Goal: Navigation & Orientation: Find specific page/section

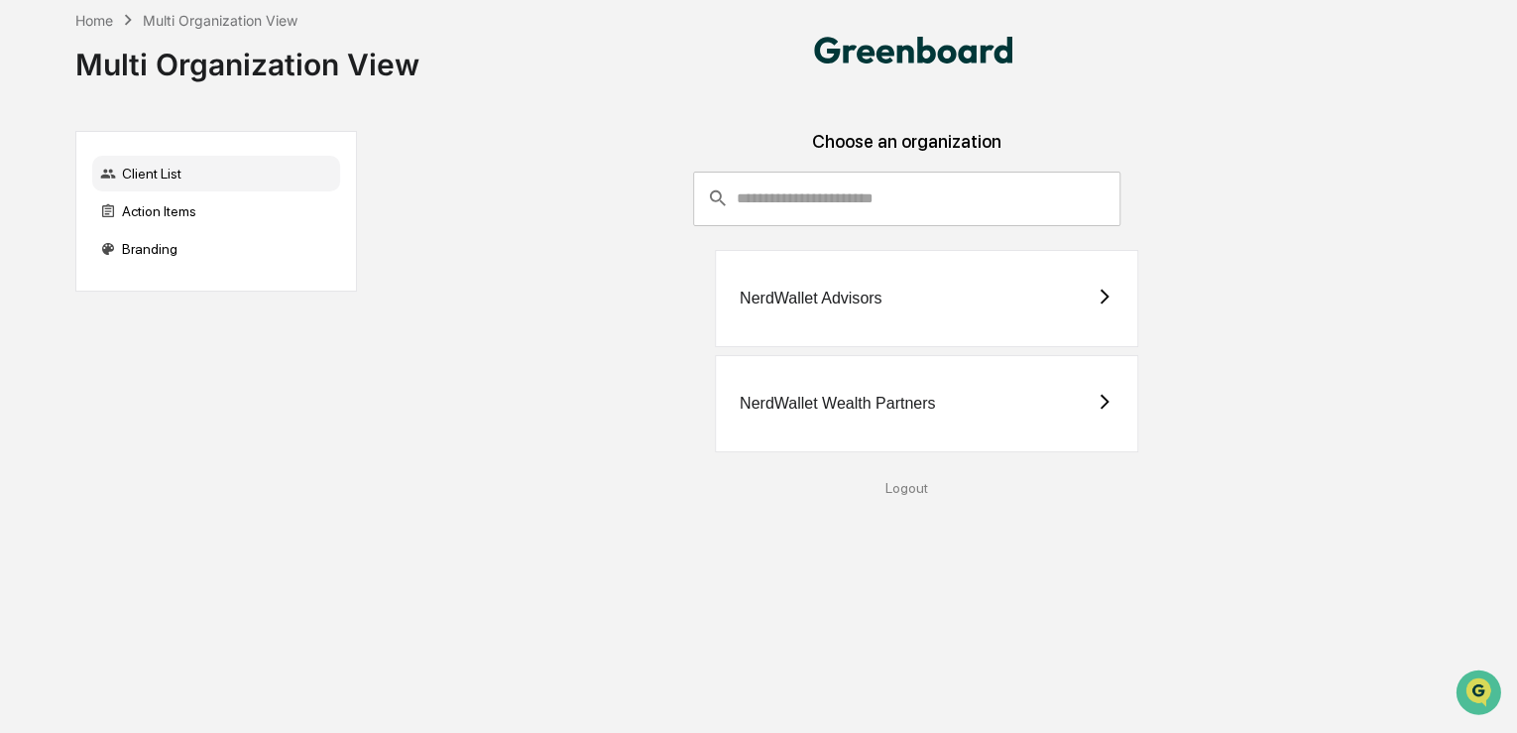
click at [926, 302] on div "NerdWallet Advisors" at bounding box center [926, 298] width 423 height 97
click at [849, 389] on div "NerdWallet Wealth Partners" at bounding box center [926, 403] width 423 height 97
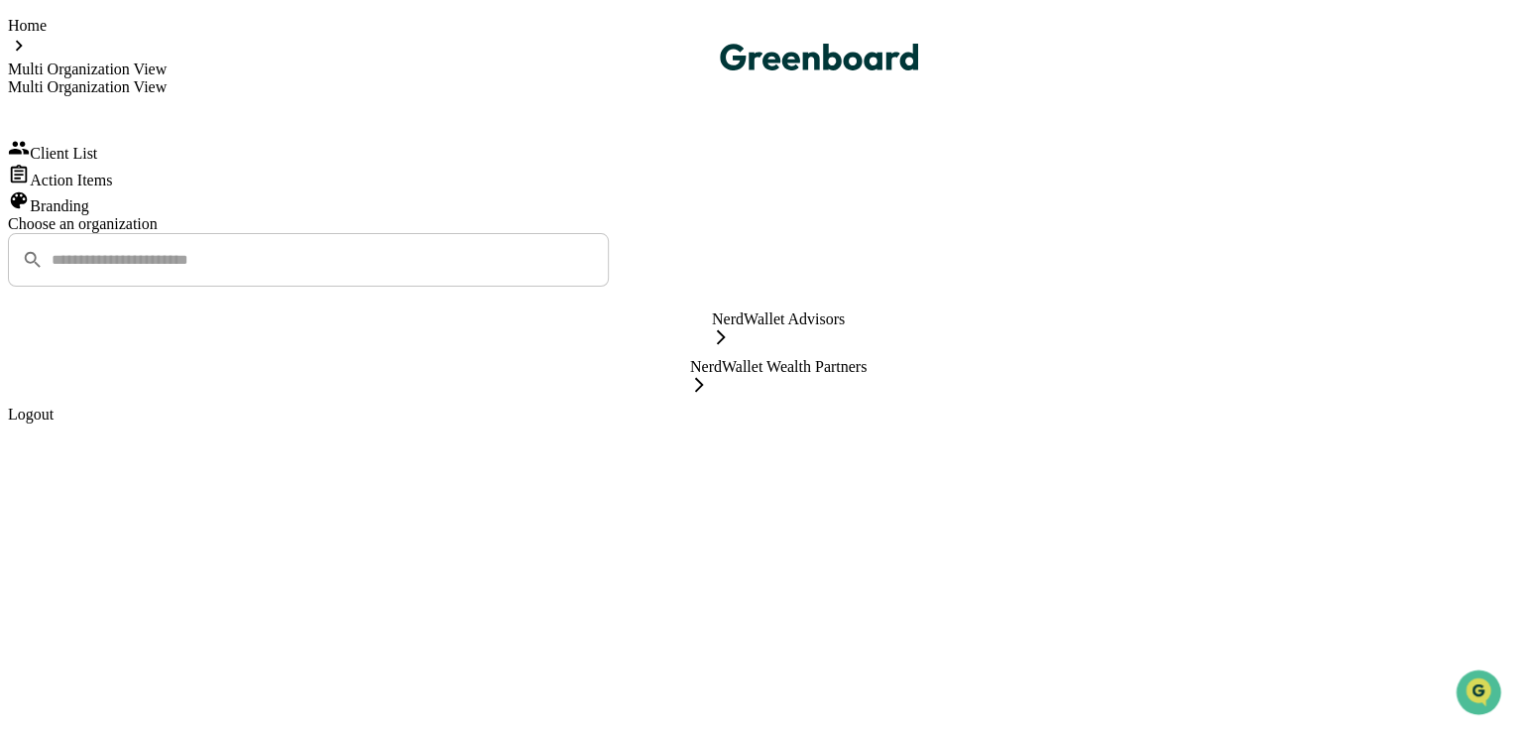
click at [845, 313] on div "NerdWallet Advisors" at bounding box center [778, 330] width 133 height 40
